Goal: Task Accomplishment & Management: Use online tool/utility

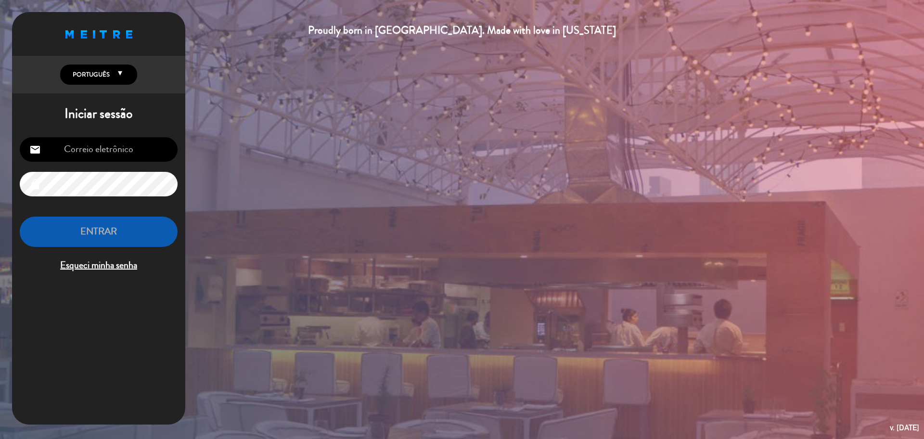
type input "[EMAIL_ADDRESS][DOMAIN_NAME]"
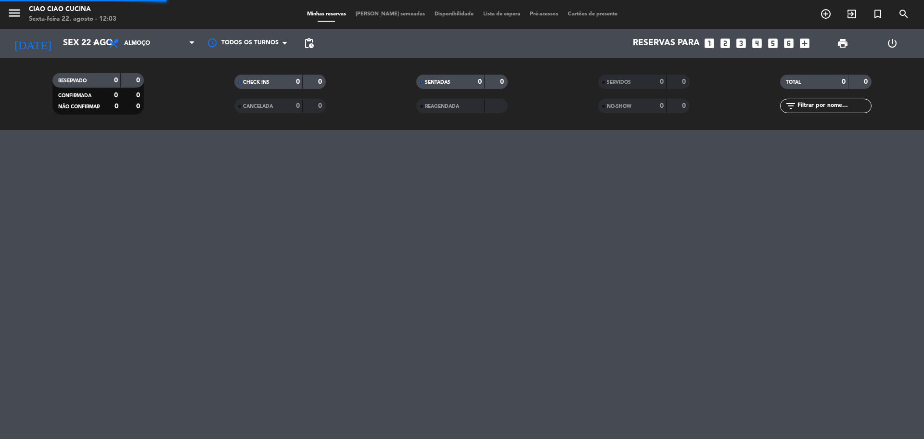
click at [401, 14] on span "[PERSON_NAME] semeadas" at bounding box center [390, 14] width 79 height 5
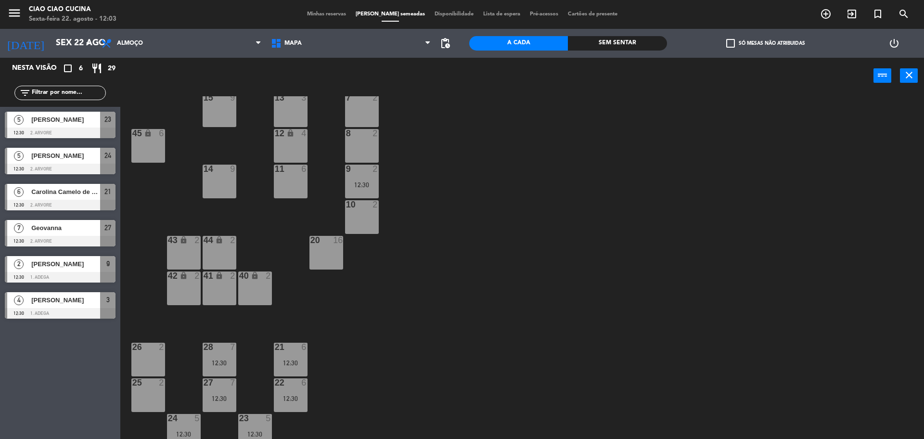
scroll to position [98, 0]
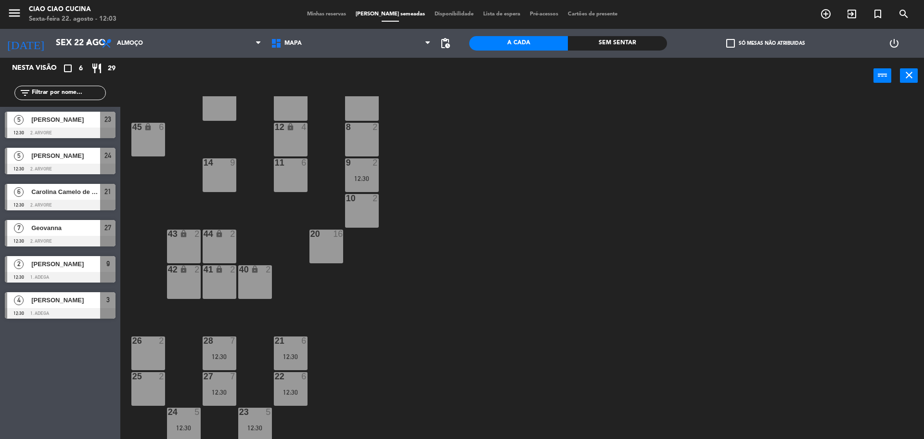
click at [345, 13] on span "Minhas reservas" at bounding box center [326, 14] width 49 height 5
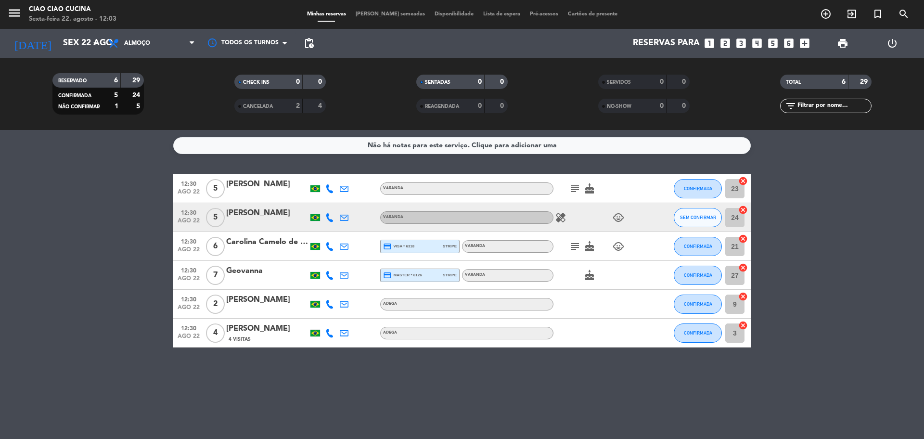
click at [368, 15] on span "[PERSON_NAME] semeadas" at bounding box center [390, 14] width 79 height 5
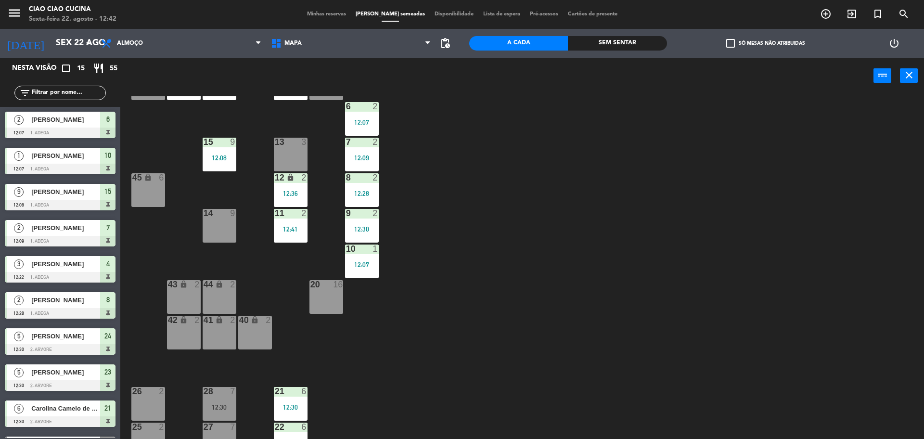
scroll to position [98, 0]
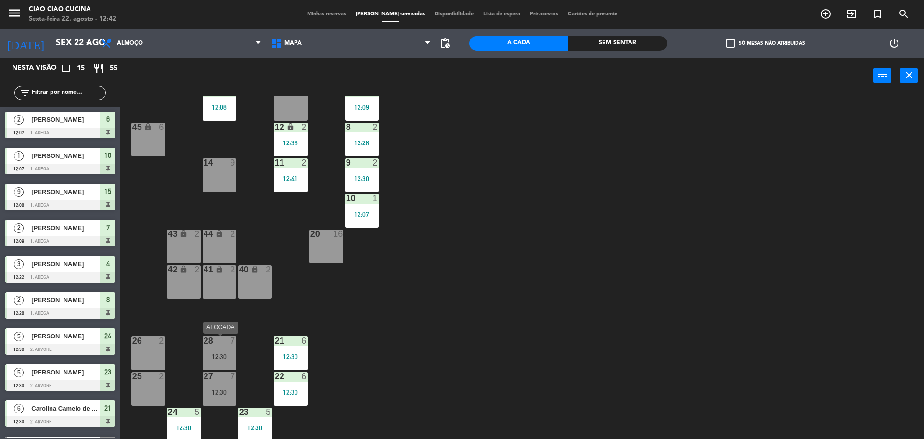
click at [227, 359] on div "12:30" at bounding box center [220, 356] width 34 height 7
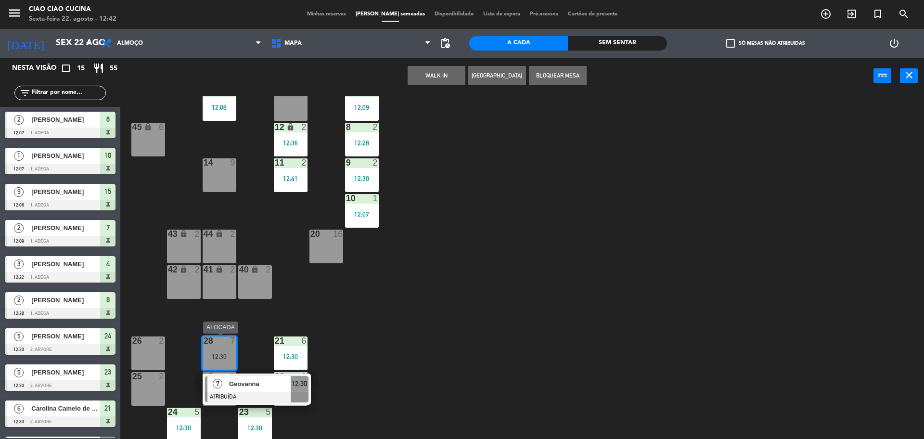
drag, startPoint x: 242, startPoint y: 383, endPoint x: 181, endPoint y: 385, distance: 60.7
click at [243, 384] on div "7 Geovanna ATRIBUÍDA 12:30" at bounding box center [256, 388] width 123 height 31
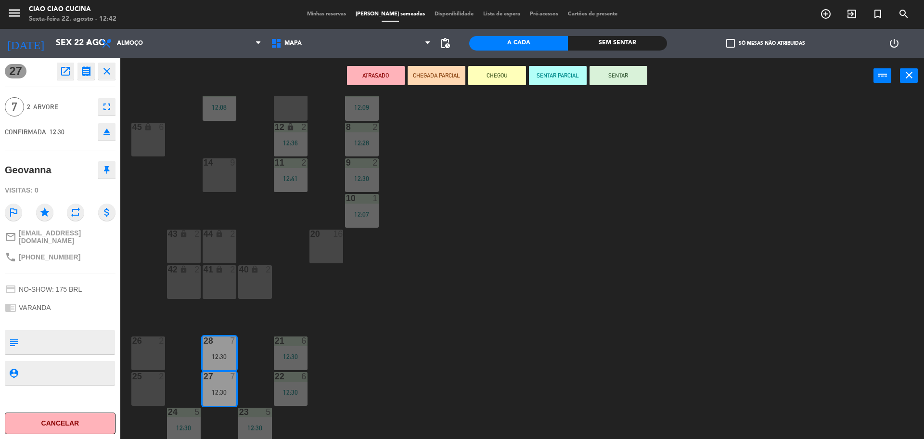
drag, startPoint x: 374, startPoint y: 314, endPoint x: 375, endPoint y: 319, distance: 5.4
click at [374, 313] on div "1 5 2 3 12:35 3 4 12:30 5 5 4 3 12:22 6 2 12:07 13 3 7 2 12:09 15 9 12:08 12 lo…" at bounding box center [526, 268] width 794 height 345
